Goal: Complete application form

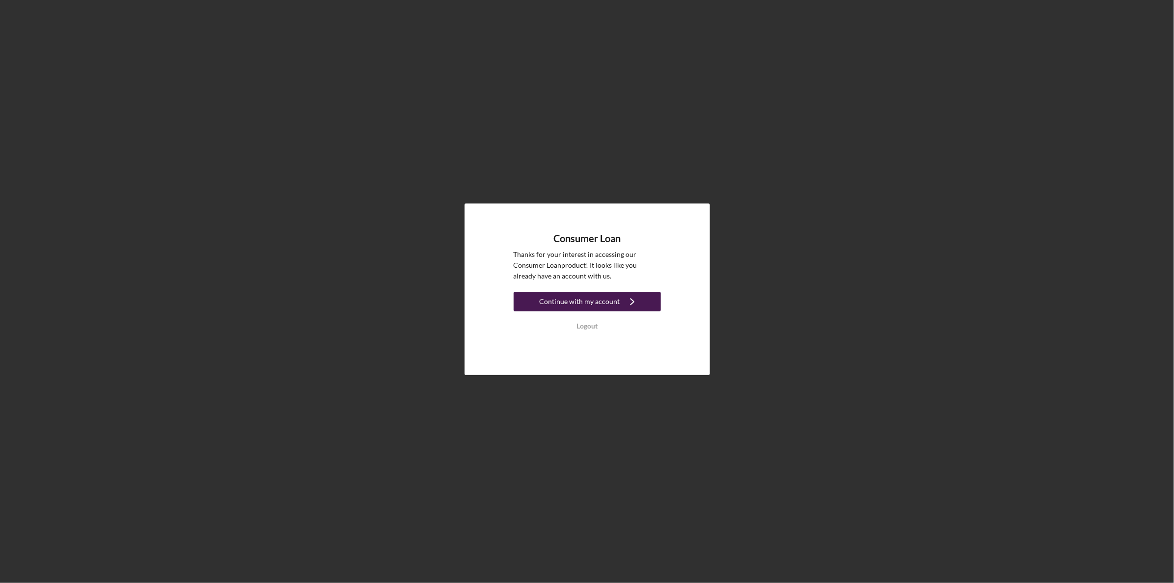
click at [567, 299] on div "Continue with my account" at bounding box center [580, 302] width 80 height 20
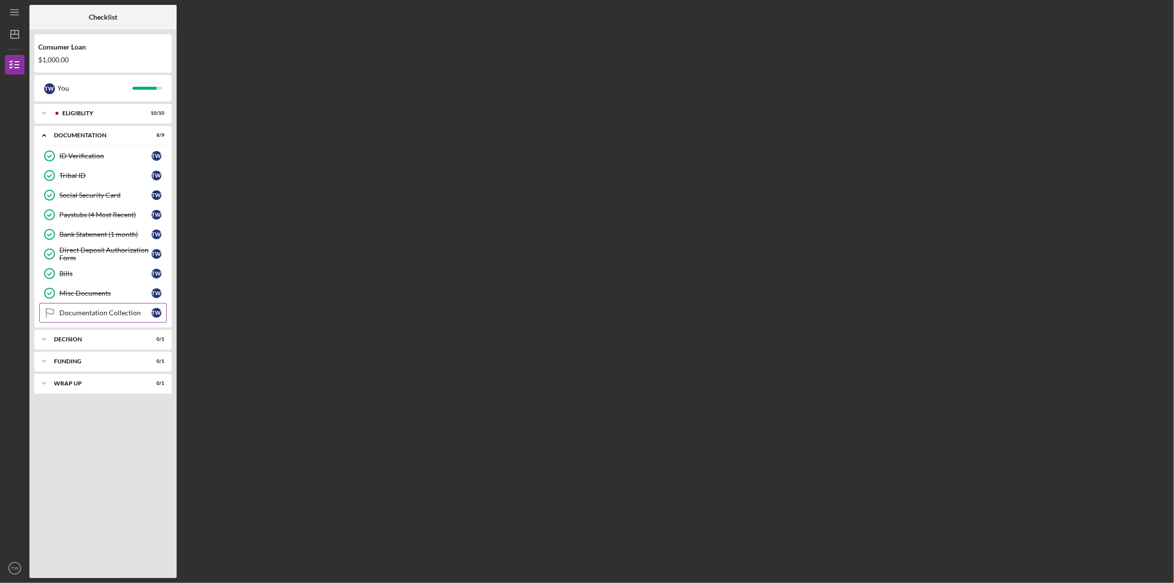
click at [127, 315] on div "Documentation Collection" at bounding box center [105, 313] width 92 height 8
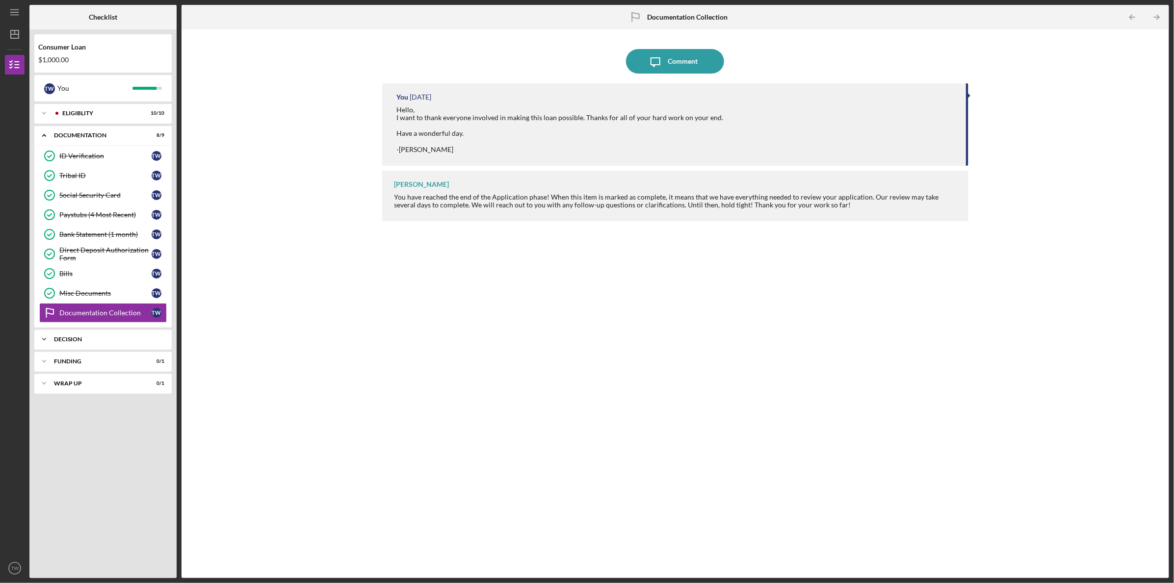
click at [126, 337] on div "Decision" at bounding box center [106, 340] width 105 height 6
click at [125, 358] on div "Pre-Approval Phase" at bounding box center [105, 360] width 92 height 8
